Goal: Information Seeking & Learning: Learn about a topic

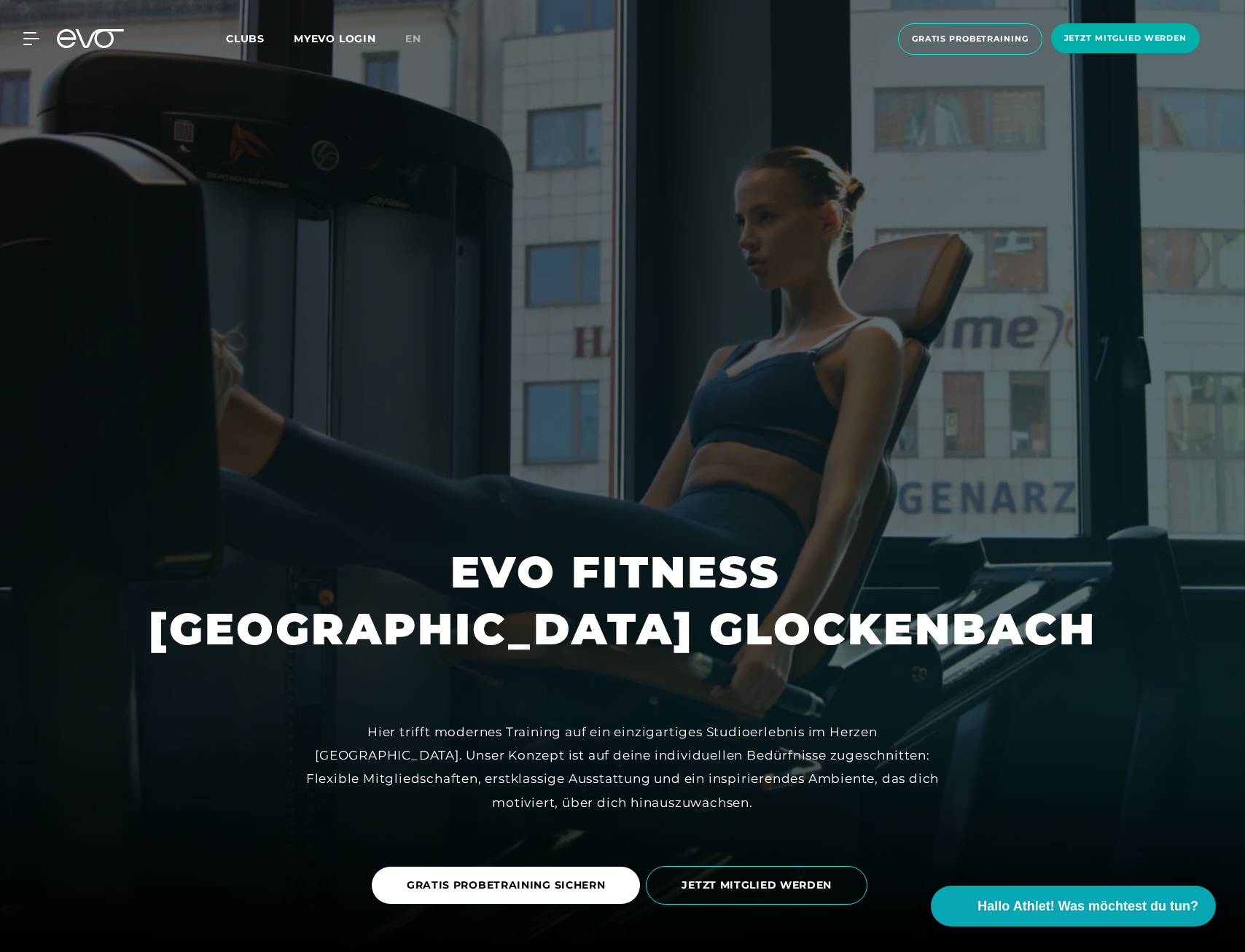
click at [234, 40] on span "Clubs" at bounding box center [245, 38] width 38 height 13
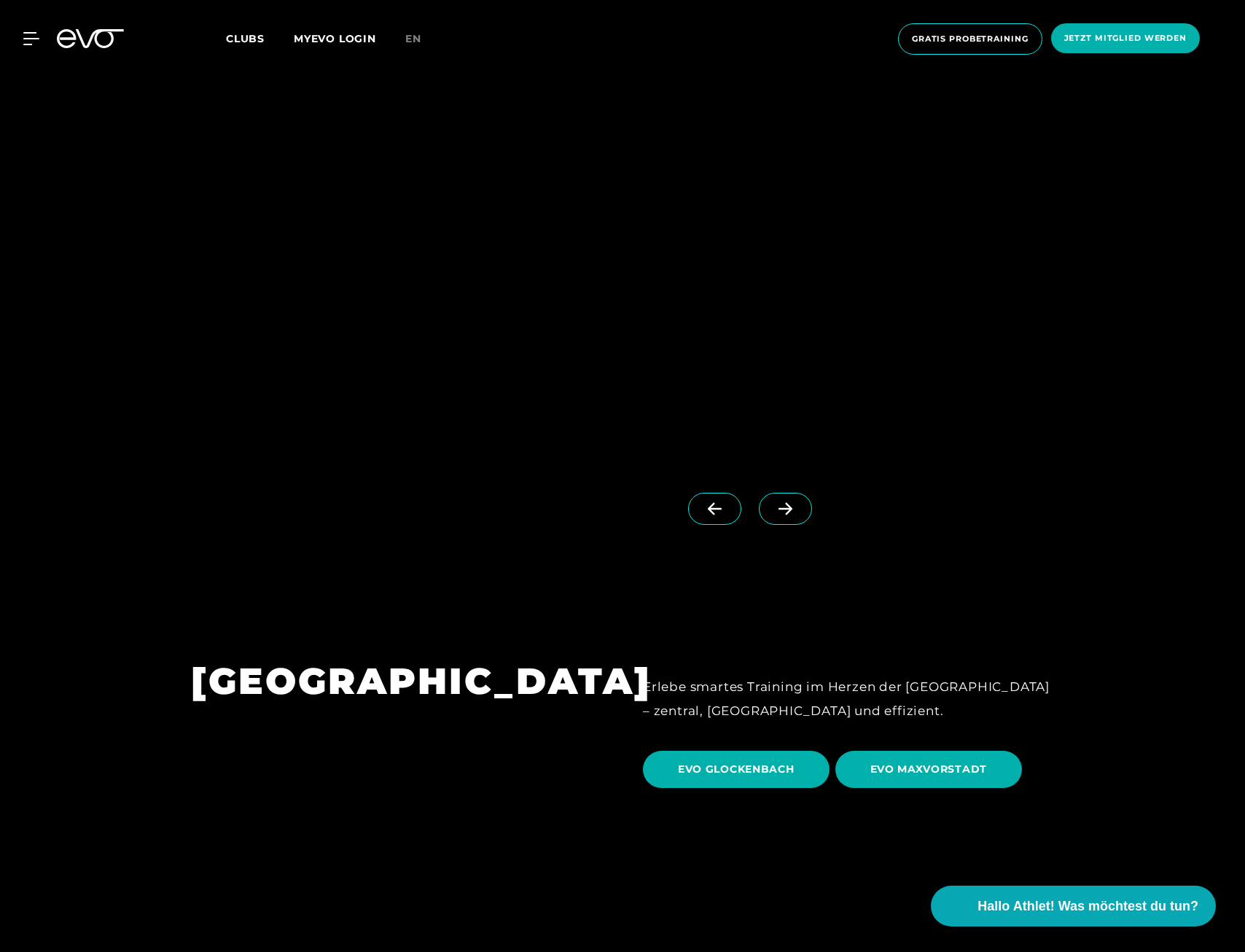
scroll to position [4449, 0]
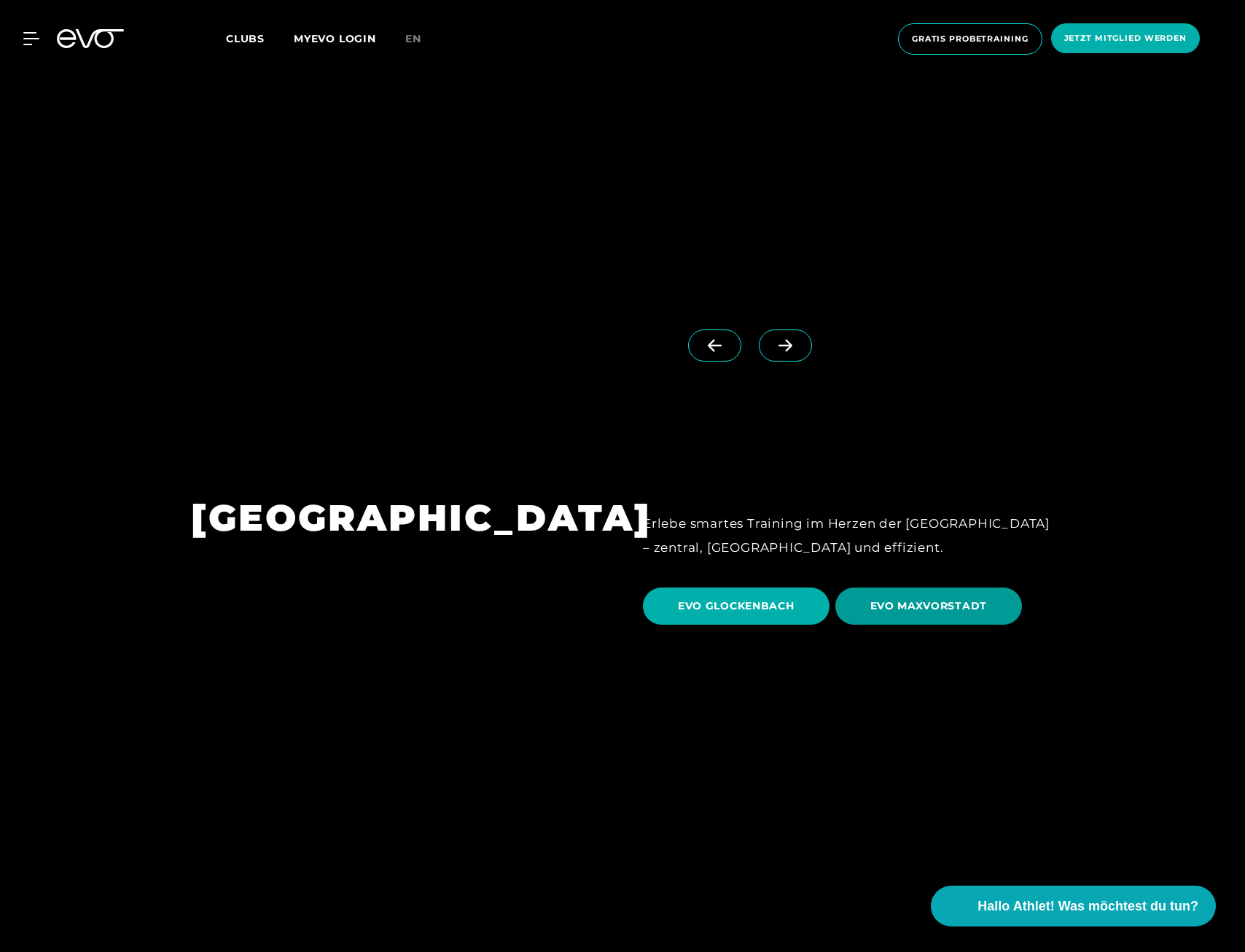
click at [913, 599] on span "EVO MAXVORSTADT" at bounding box center [929, 606] width 117 height 15
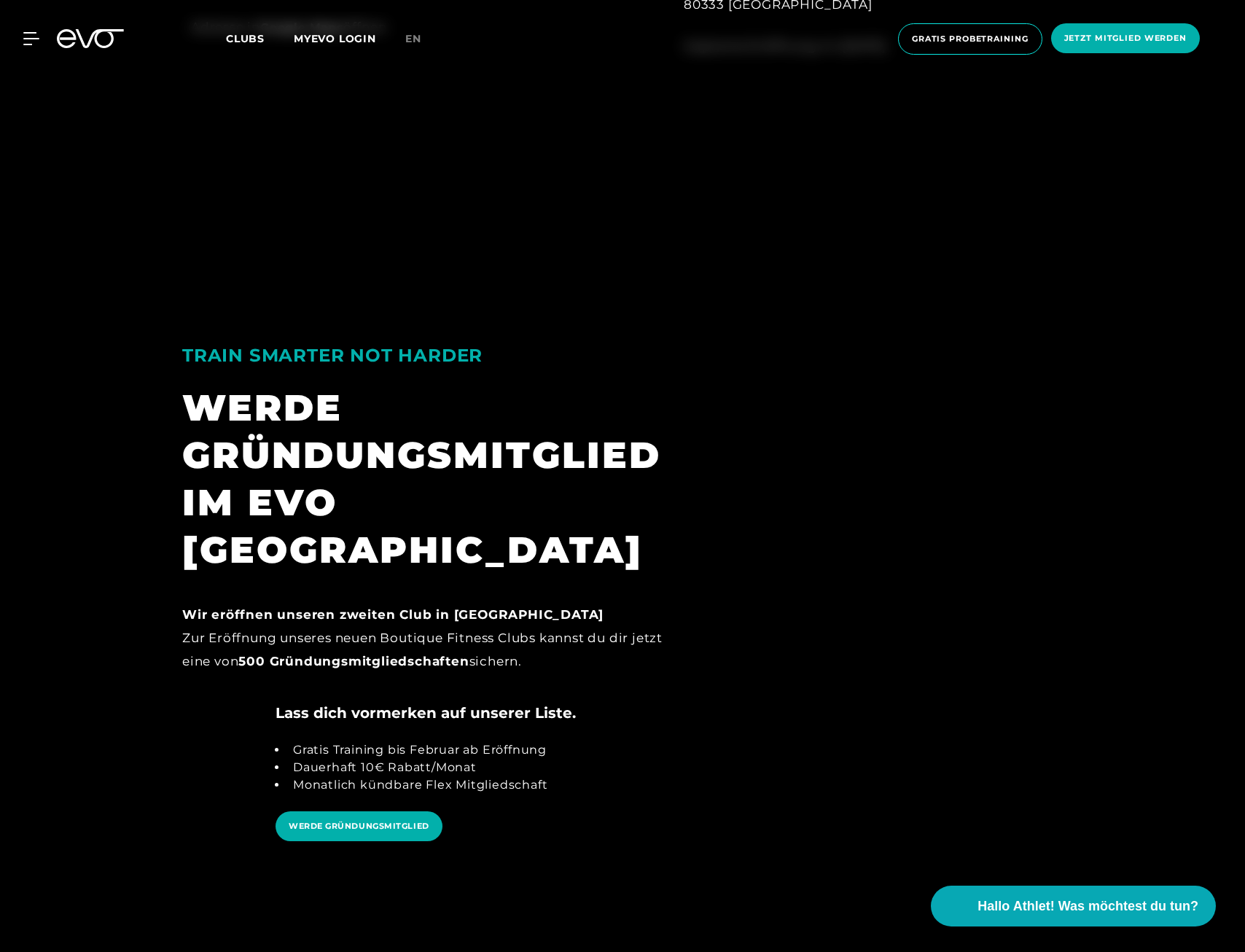
scroll to position [1824, 0]
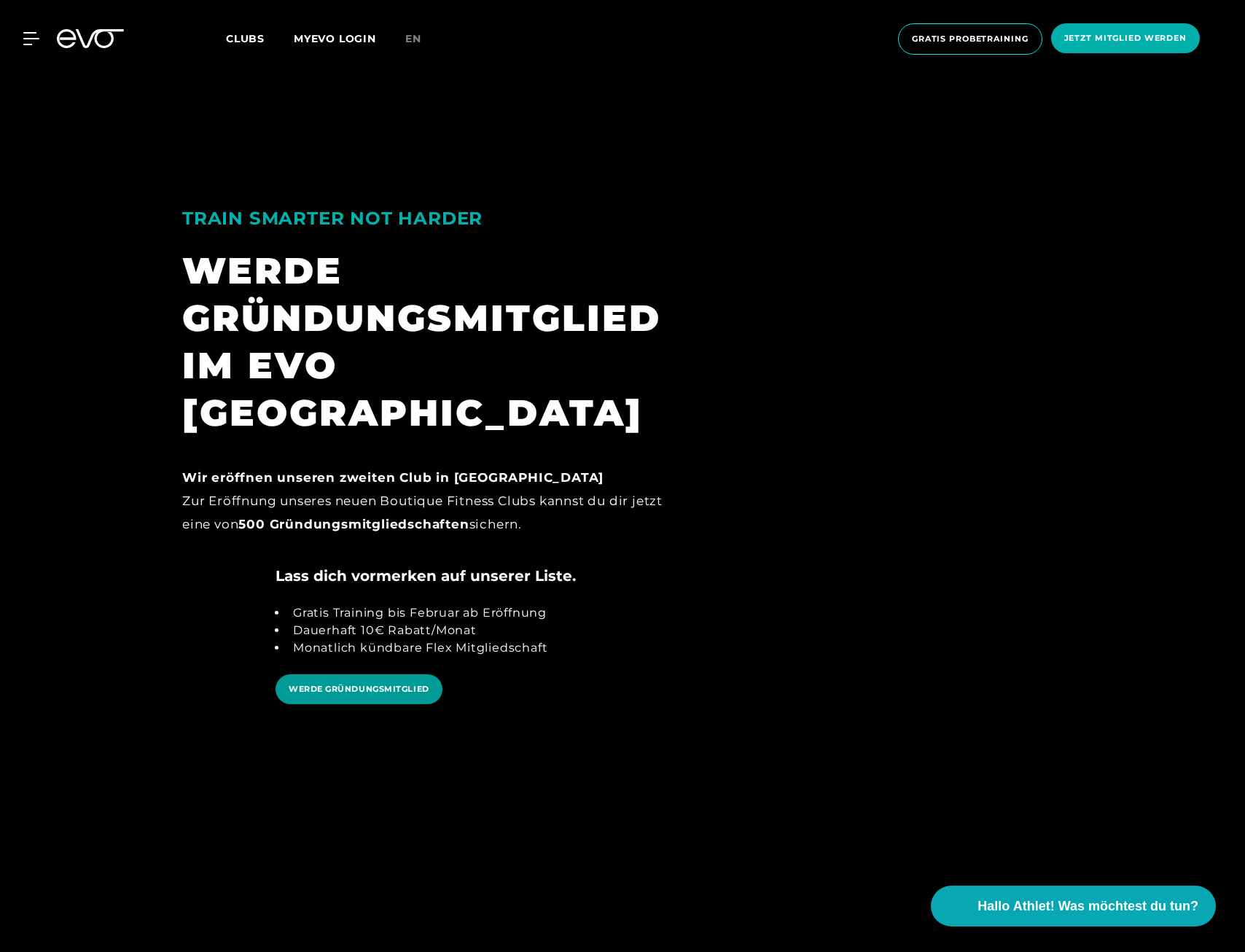
click at [356, 683] on span "WERDE GRÜNDUNGSMITGLIED" at bounding box center [358, 689] width 140 height 13
click at [26, 38] on icon at bounding box center [34, 38] width 21 height 13
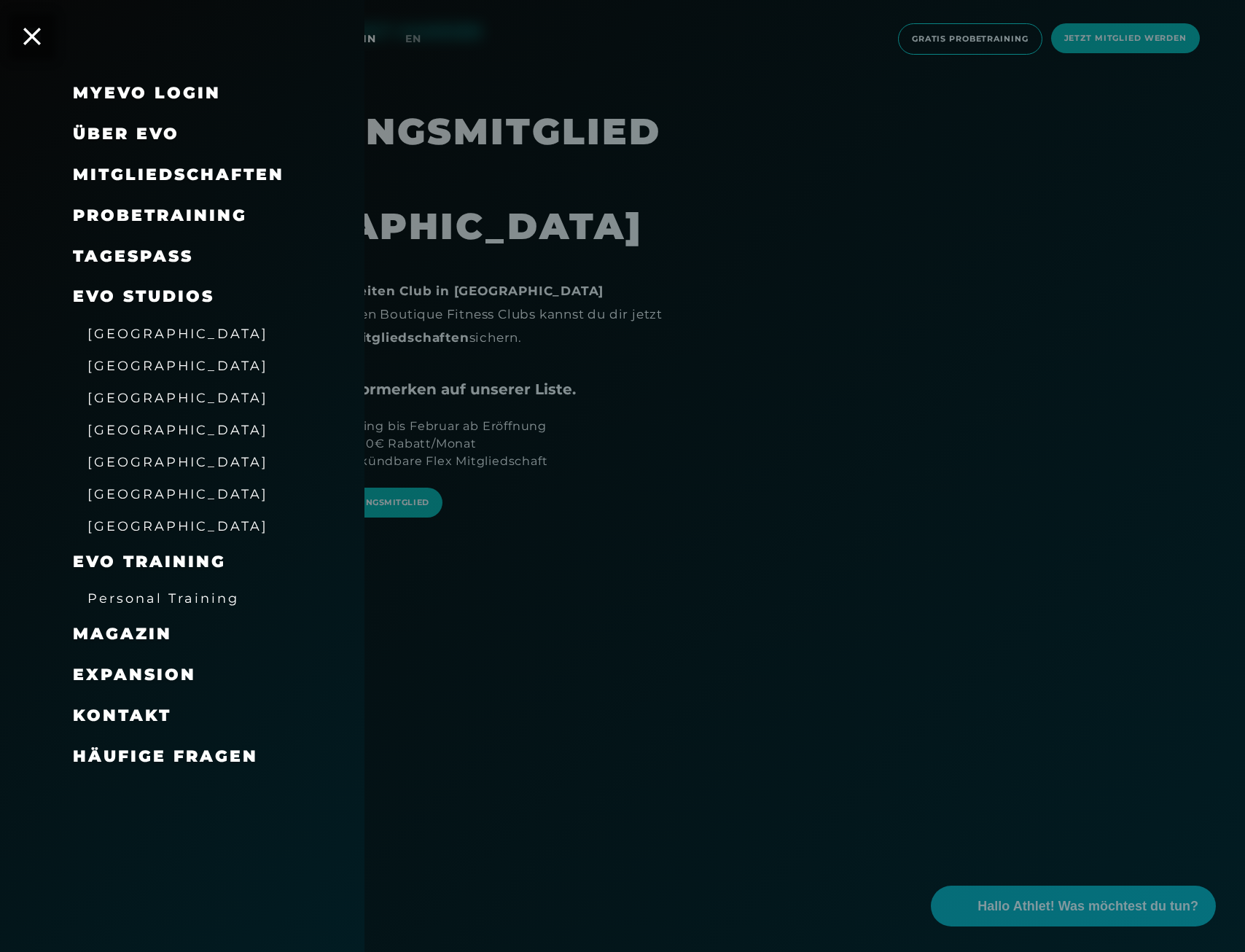
scroll to position [2187, 0]
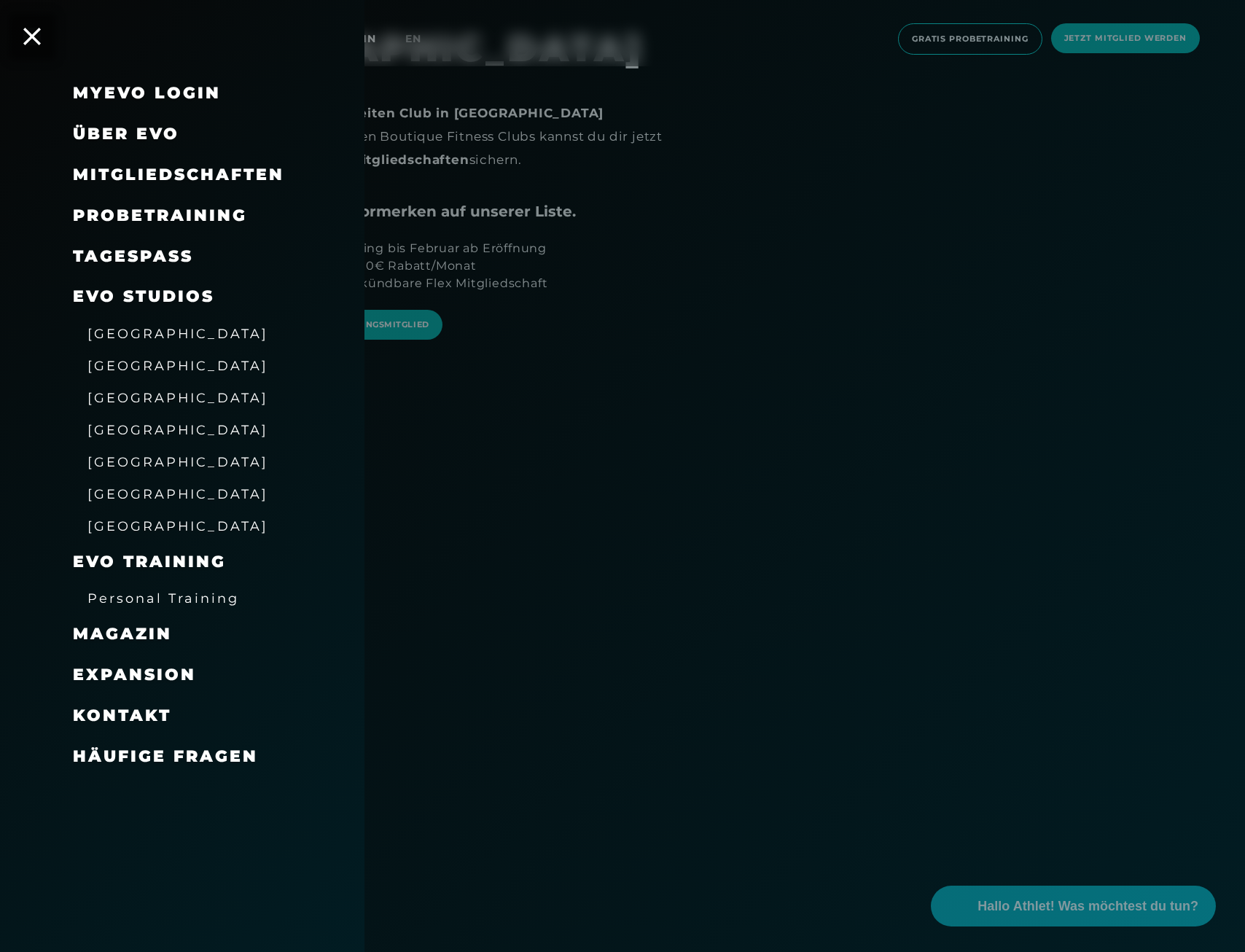
click at [141, 678] on span "Expansion" at bounding box center [135, 675] width 123 height 20
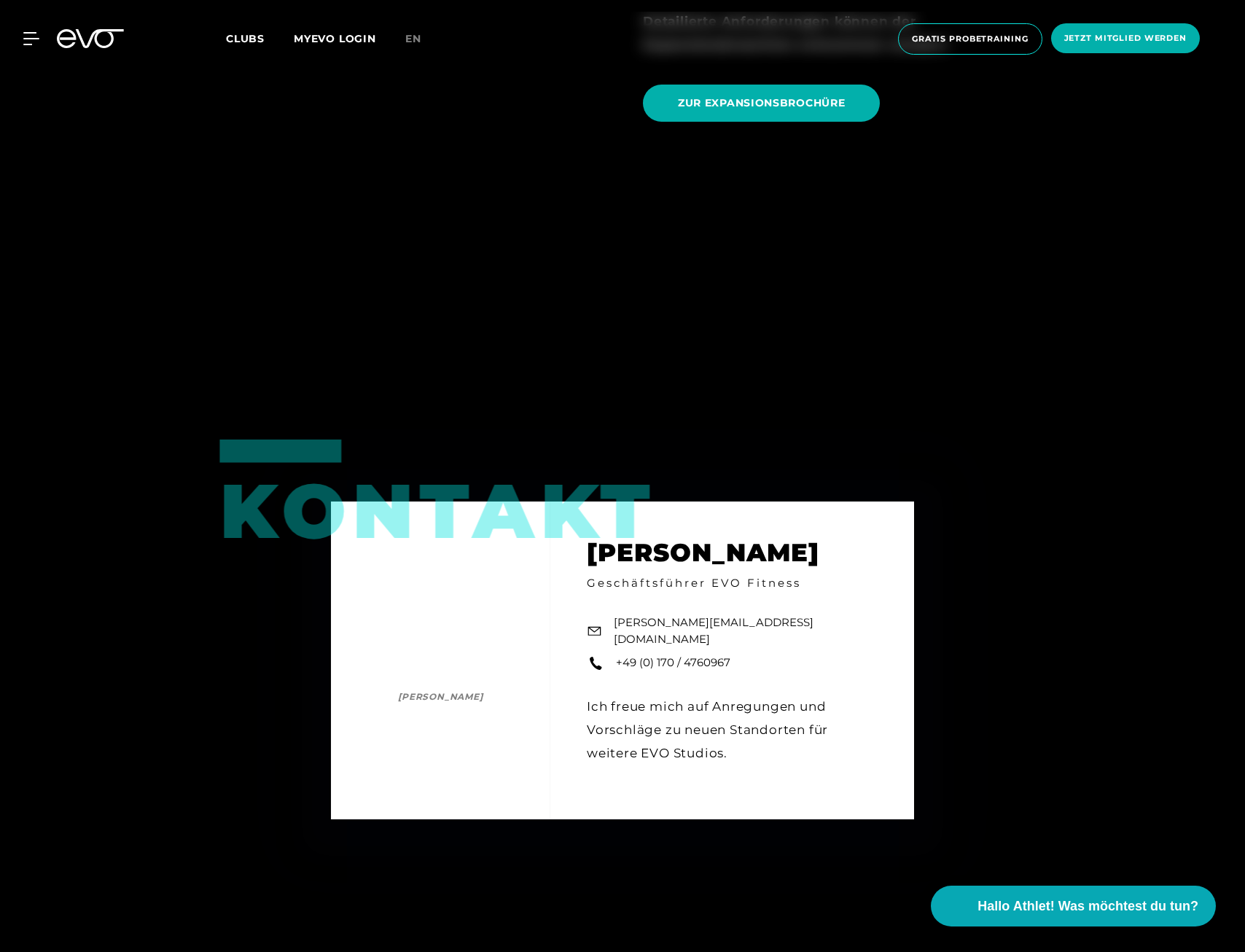
scroll to position [2406, 0]
